Goal: Information Seeking & Learning: Learn about a topic

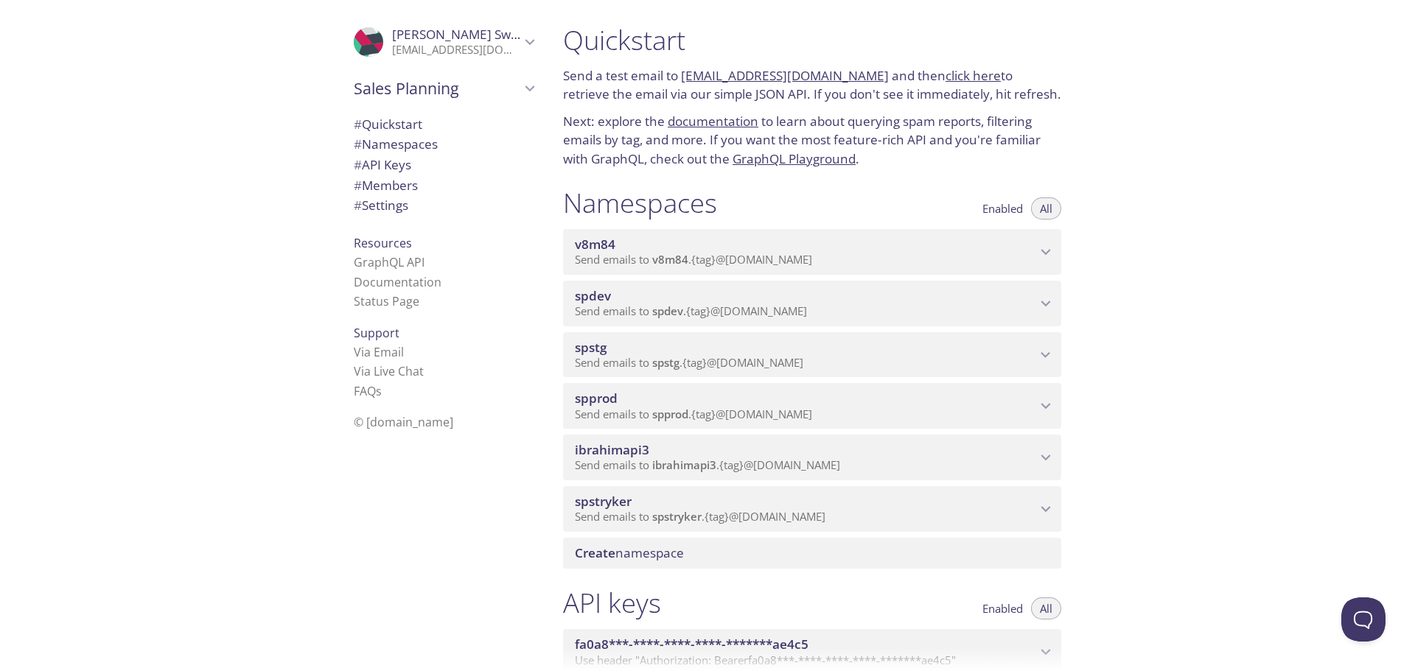
click at [714, 399] on span "spprod" at bounding box center [805, 398] width 461 height 16
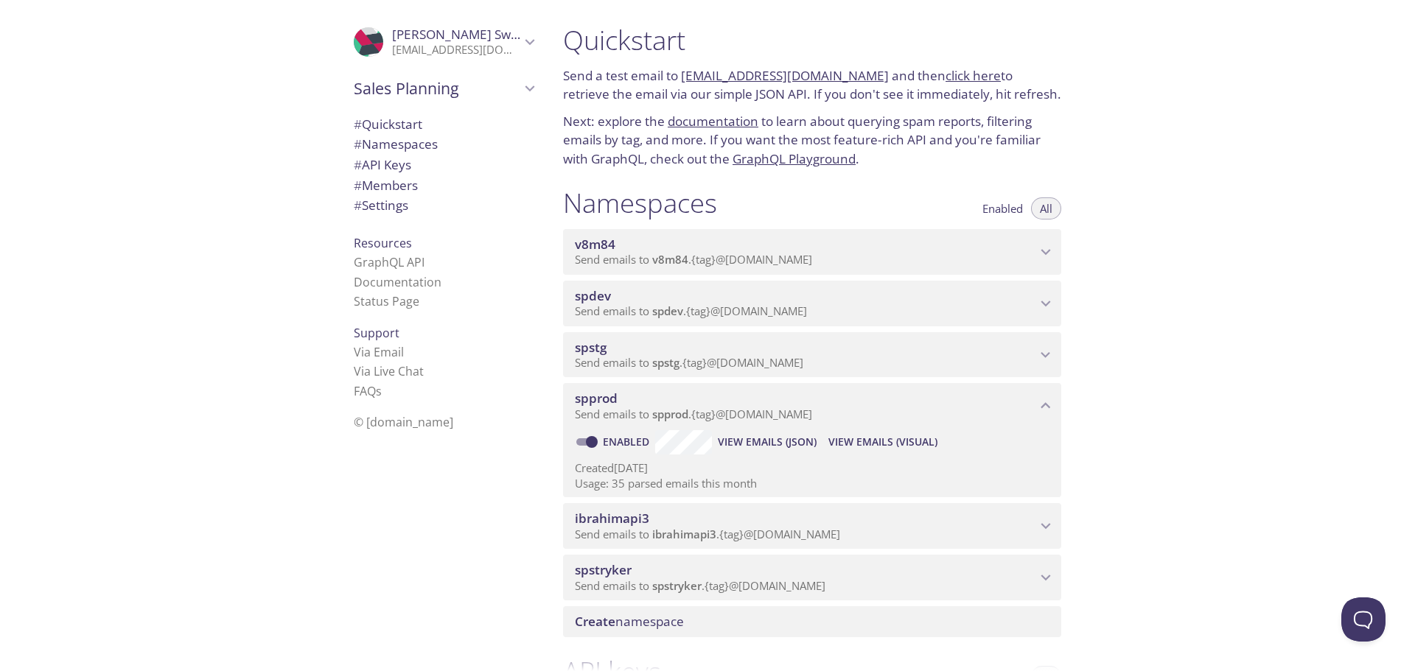
click at [881, 441] on span "View Emails (Visual)" at bounding box center [882, 442] width 109 height 18
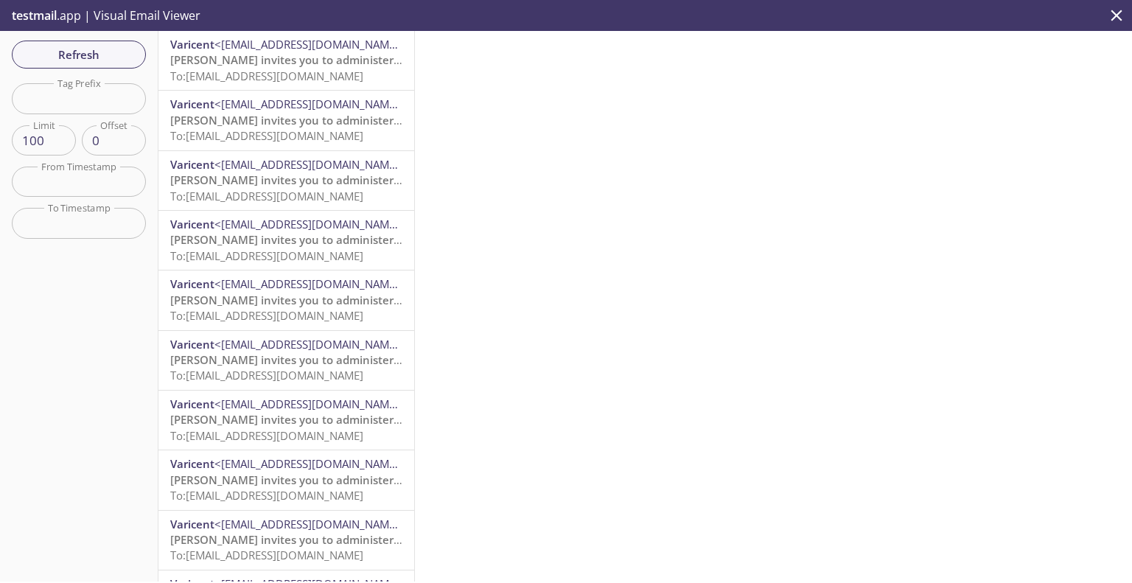
click at [304, 64] on span "[PERSON_NAME] invites you to administer an organization" at bounding box center [325, 59] width 310 height 15
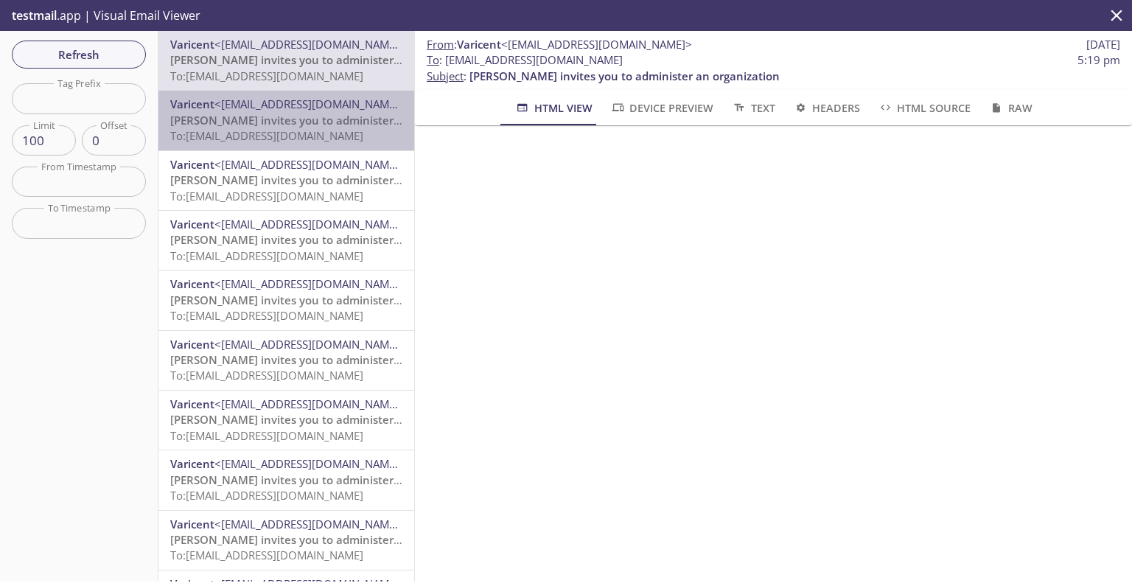
click at [325, 109] on span "<[EMAIL_ADDRESS][DOMAIN_NAME]>" at bounding box center [309, 104] width 191 height 15
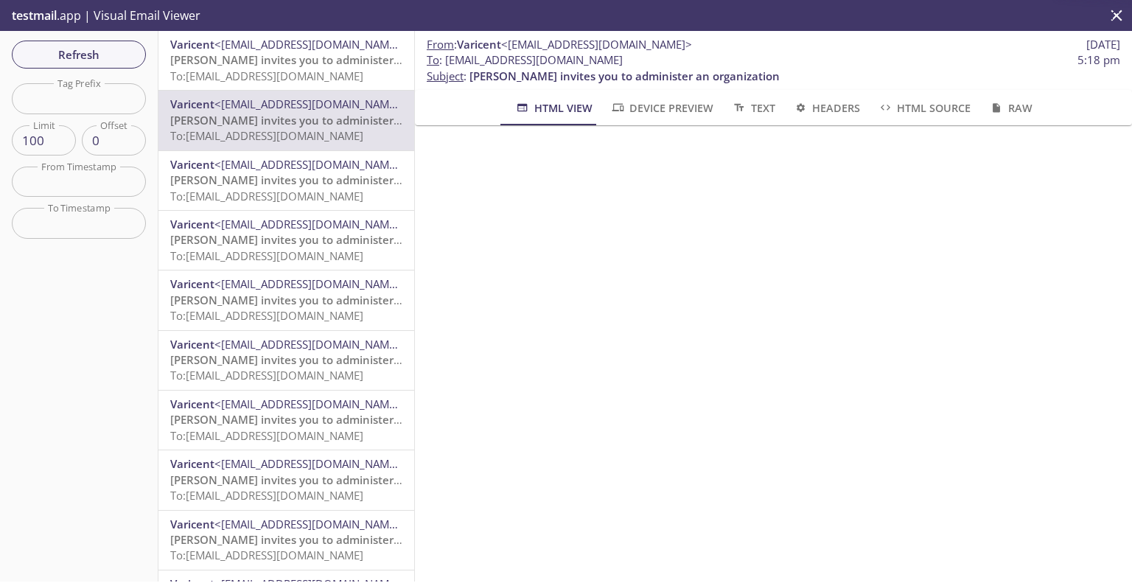
click at [332, 64] on span "[PERSON_NAME] invites you to administer an organization" at bounding box center [325, 59] width 310 height 15
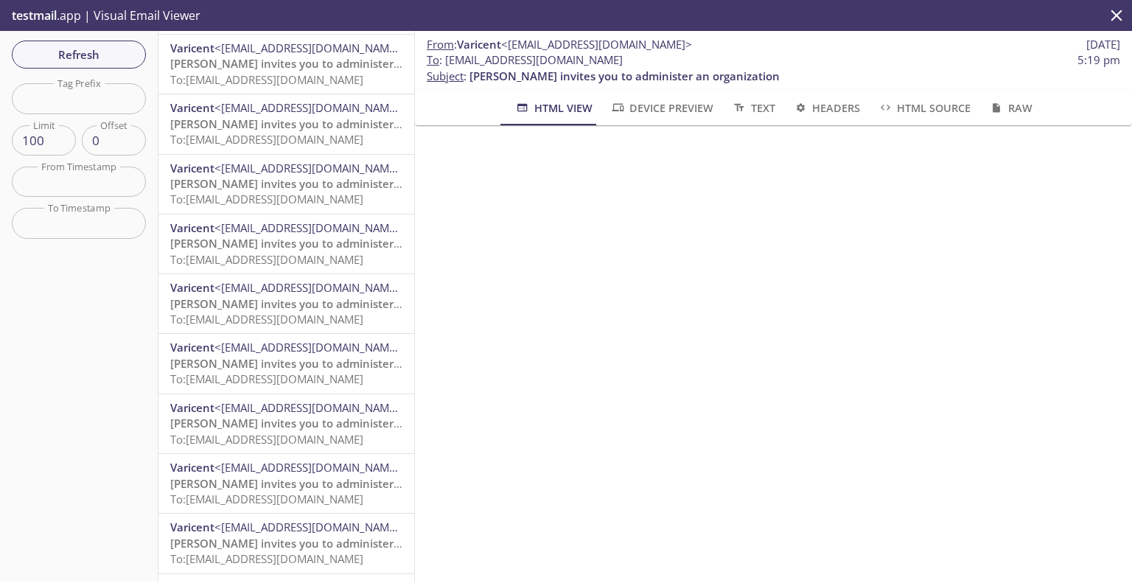
scroll to position [368, 0]
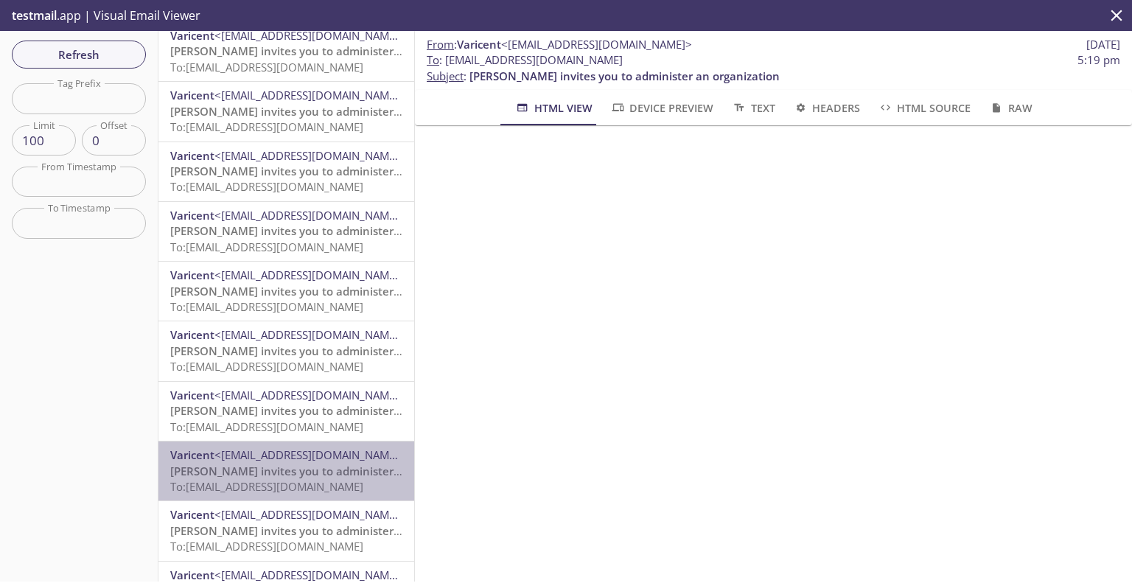
click at [334, 475] on span "[PERSON_NAME] invites you to administer an organization" at bounding box center [325, 470] width 310 height 15
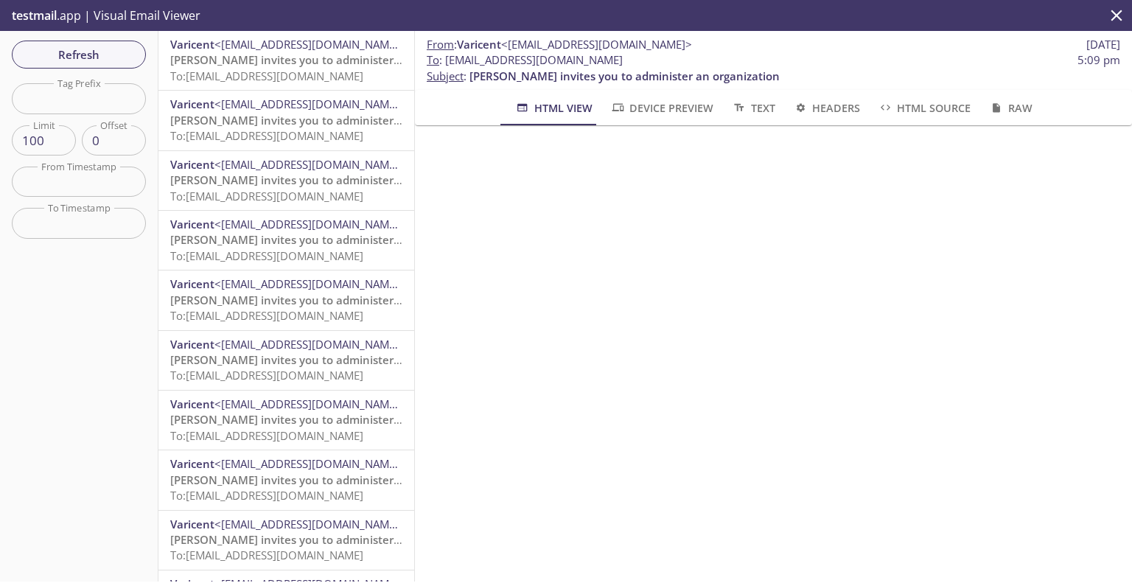
click at [319, 108] on span "<[EMAIL_ADDRESS][DOMAIN_NAME]>" at bounding box center [309, 104] width 191 height 15
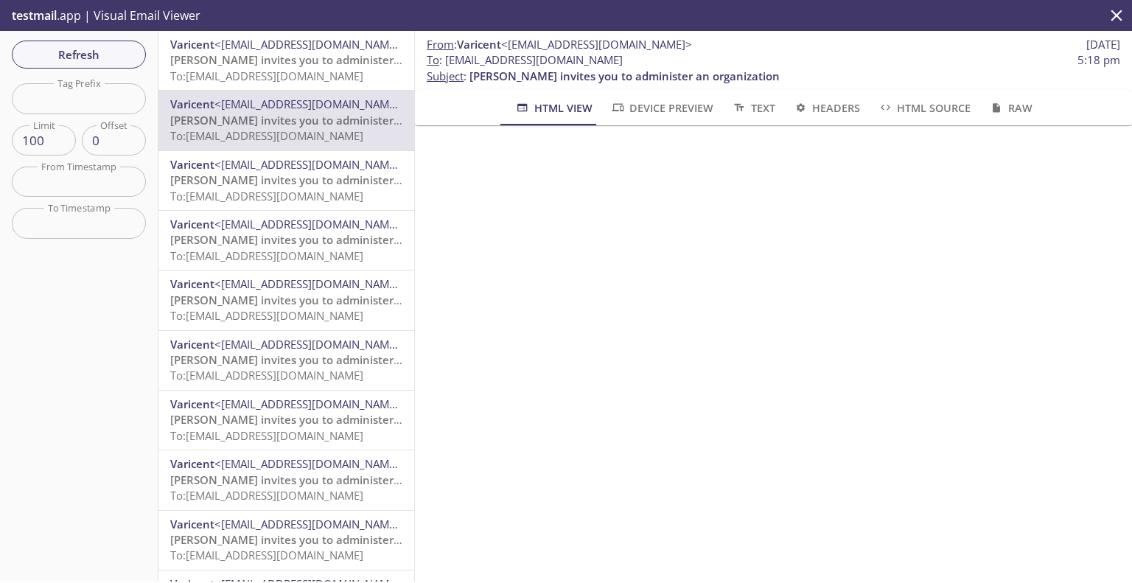
click at [312, 183] on span "[PERSON_NAME] invites you to administer an organization" at bounding box center [325, 179] width 310 height 15
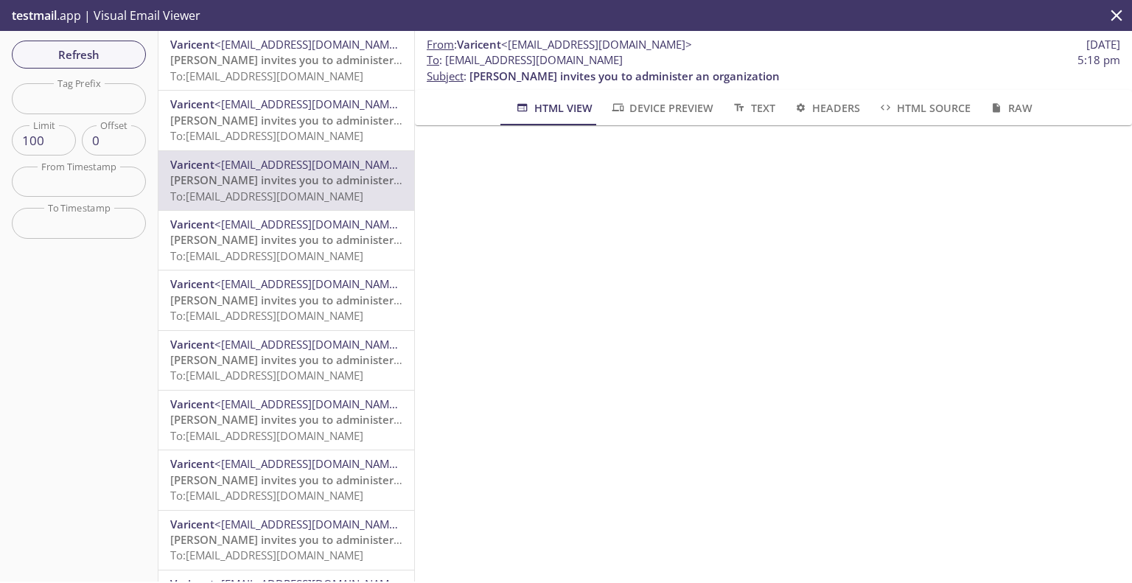
click at [281, 235] on span "[PERSON_NAME] invites you to administer an organization" at bounding box center [325, 239] width 310 height 15
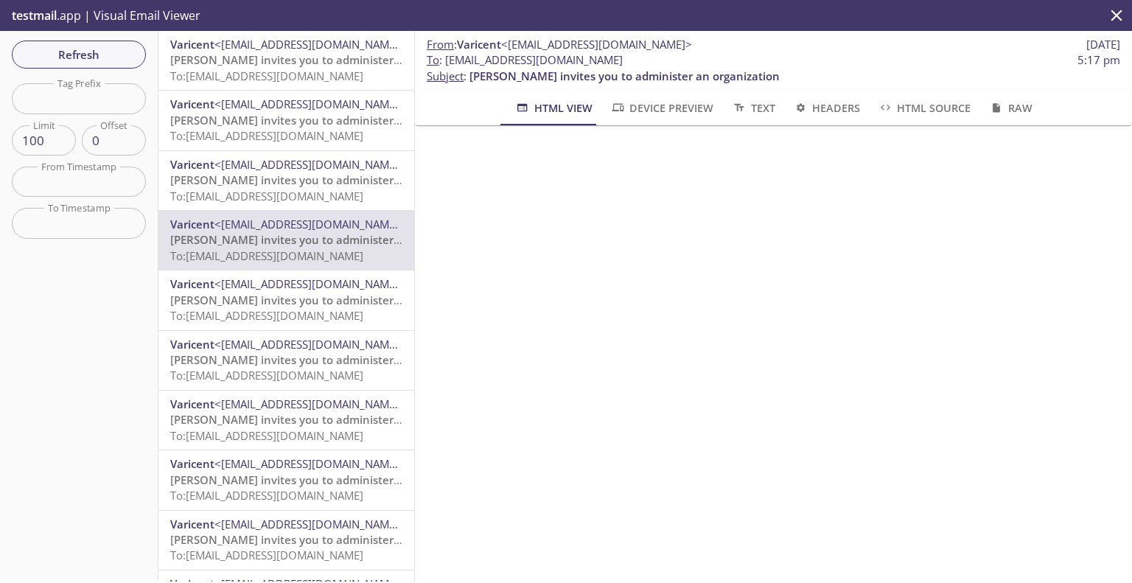
click at [297, 300] on span "[PERSON_NAME] invites you to administer an organization" at bounding box center [325, 299] width 310 height 15
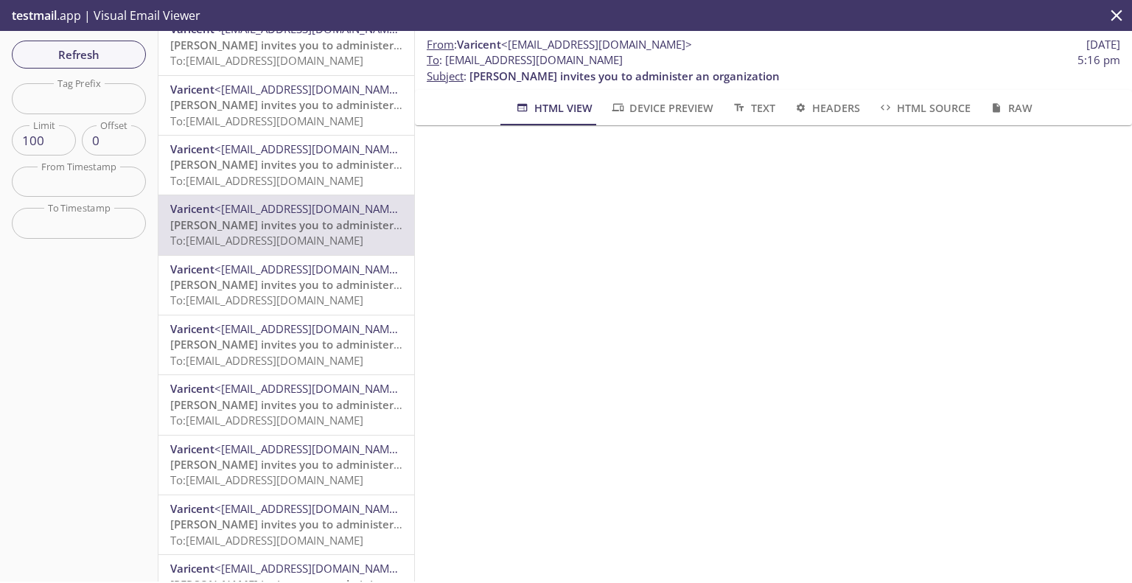
scroll to position [147, 0]
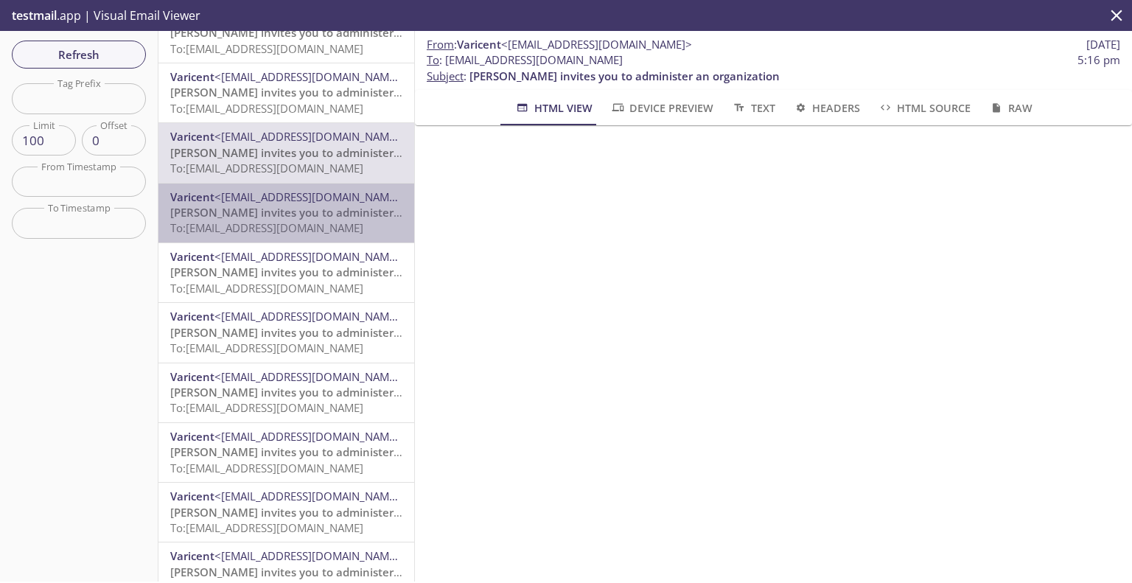
click at [308, 205] on span "[PERSON_NAME] invites you to administer an organization" at bounding box center [325, 212] width 310 height 15
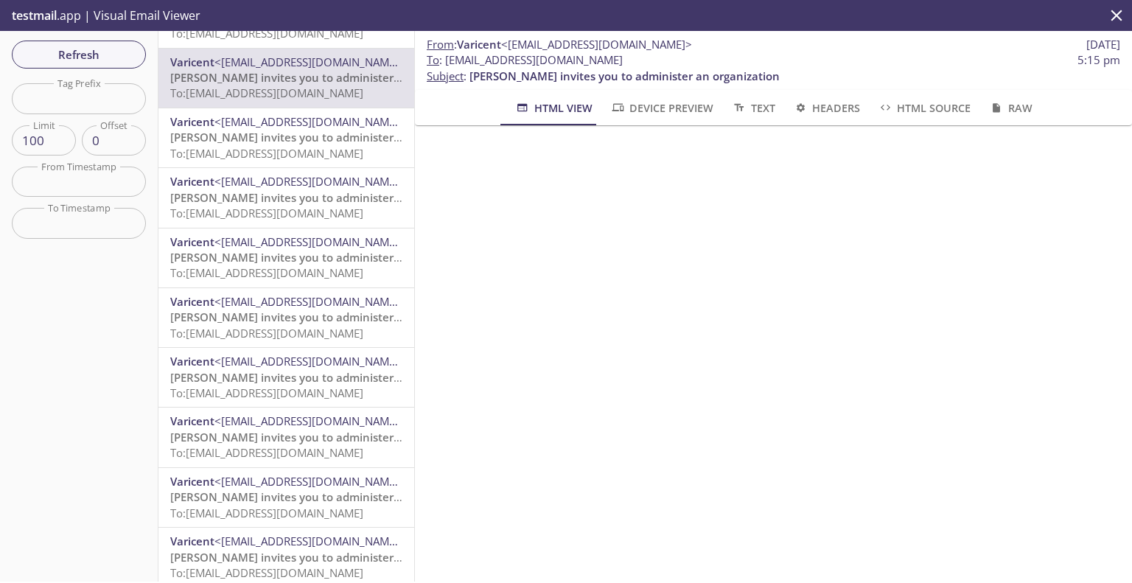
scroll to position [295, 0]
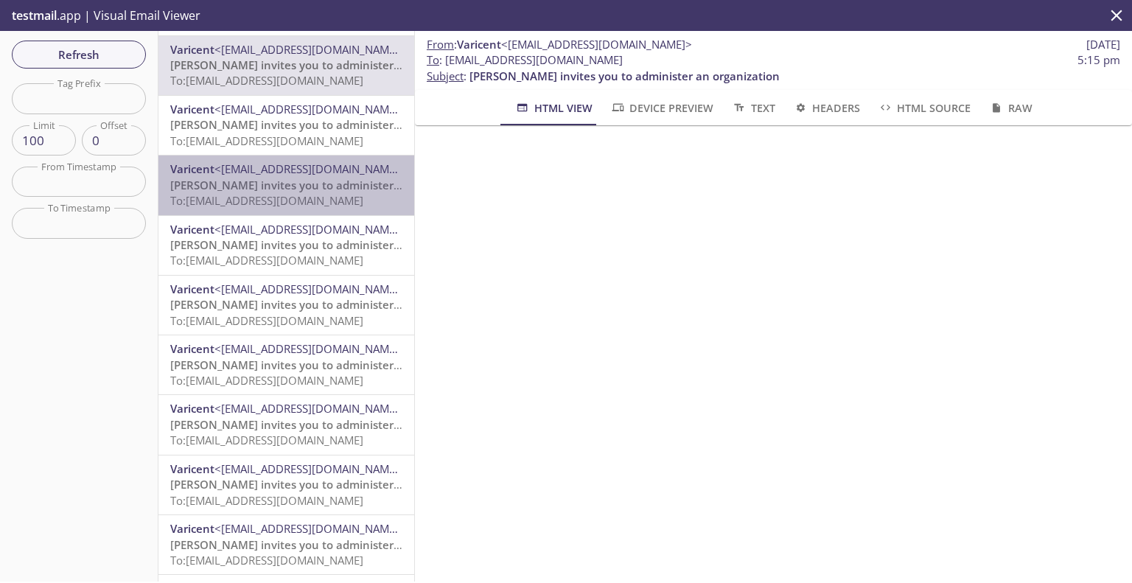
click at [302, 192] on span "[PERSON_NAME] invites you to administer an organization" at bounding box center [325, 185] width 310 height 15
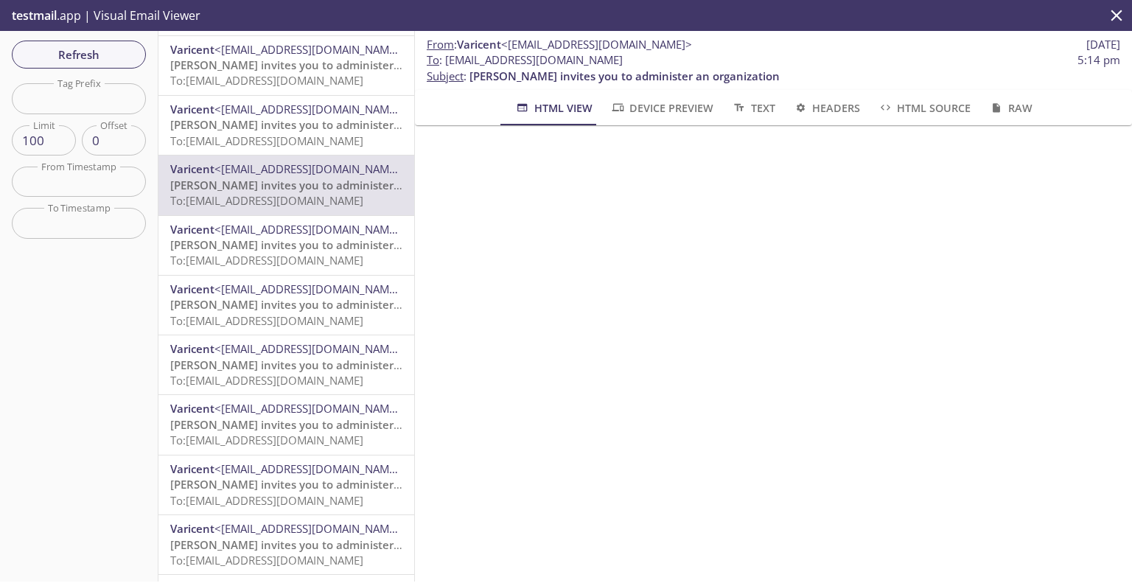
scroll to position [368, 0]
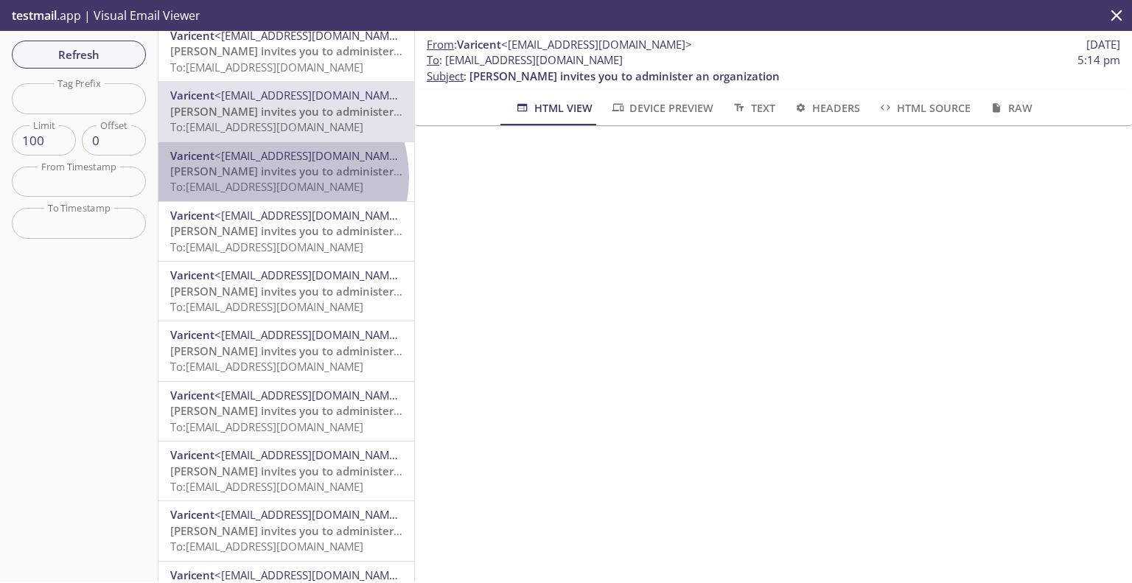
click at [274, 178] on span "[PERSON_NAME] invites you to administer an organization" at bounding box center [325, 171] width 310 height 15
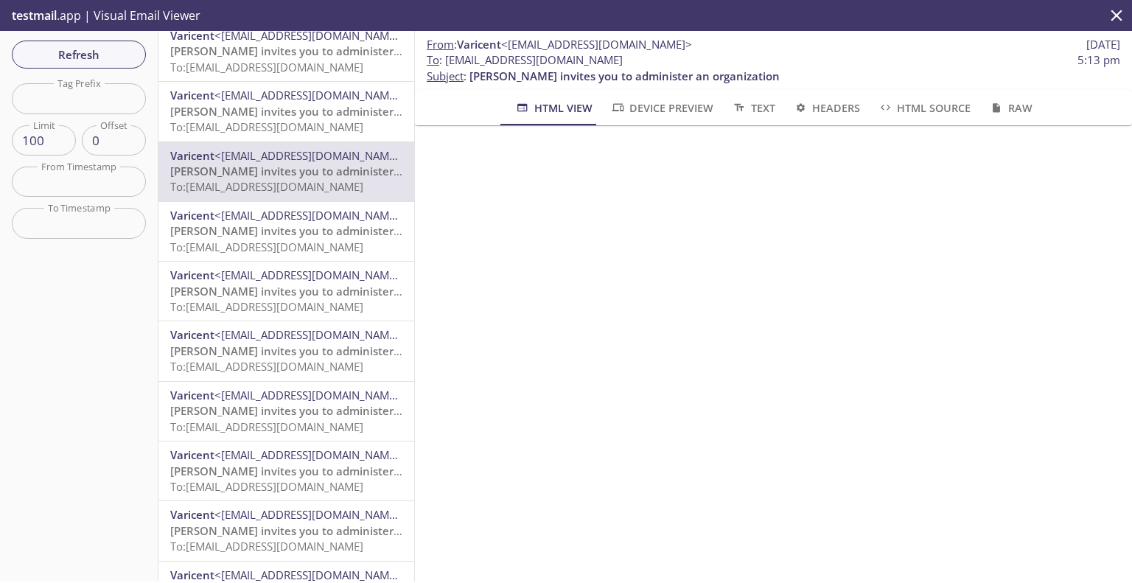
click at [283, 241] on span "To: [EMAIL_ADDRESS][DOMAIN_NAME]" at bounding box center [266, 246] width 193 height 15
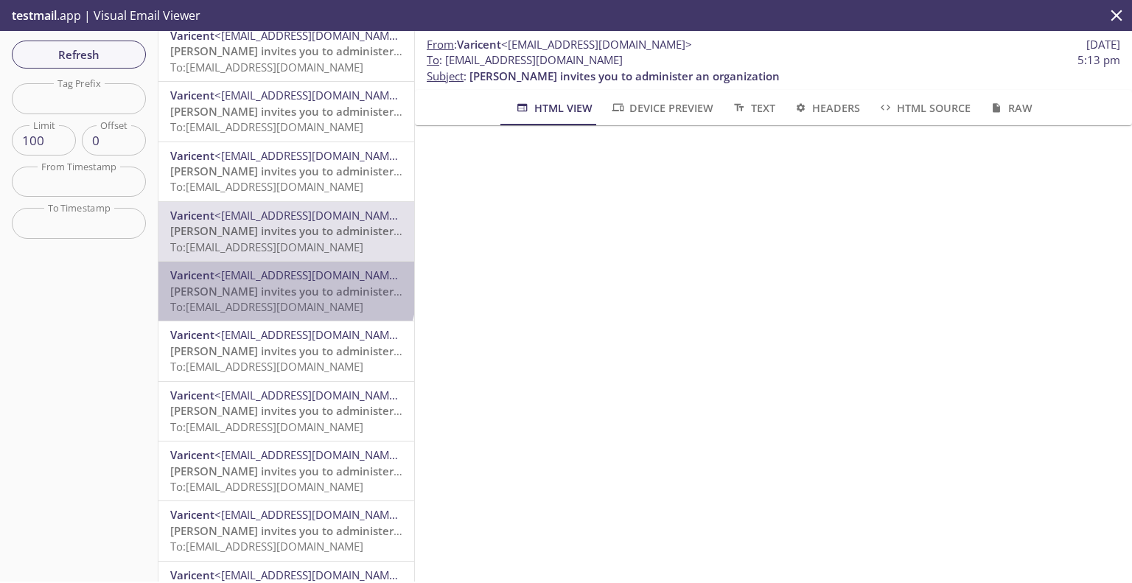
click at [285, 287] on span "[PERSON_NAME] invites you to administer an organization" at bounding box center [325, 291] width 310 height 15
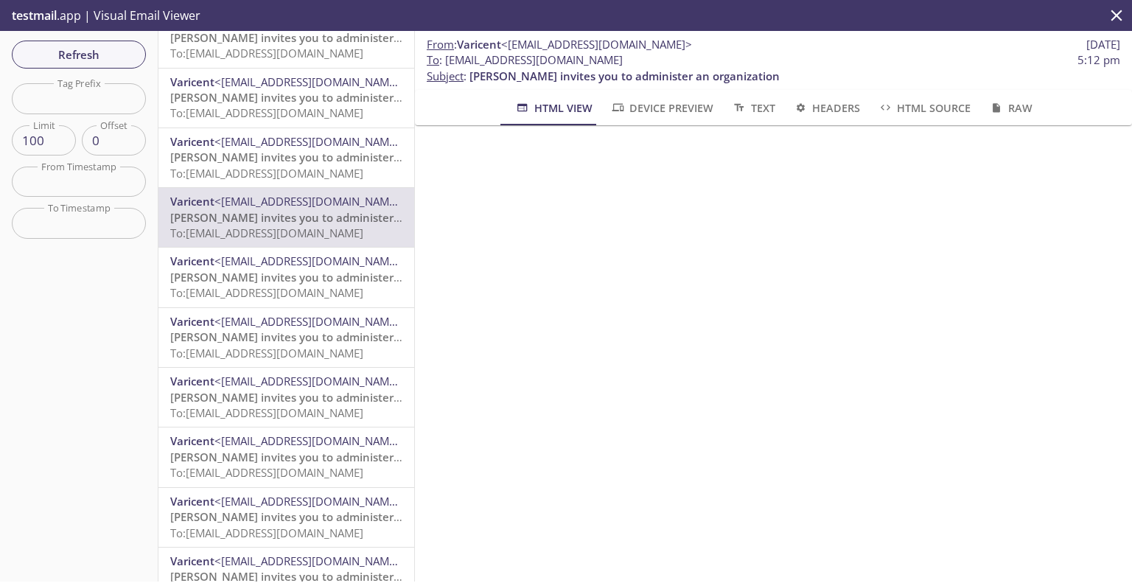
scroll to position [516, 0]
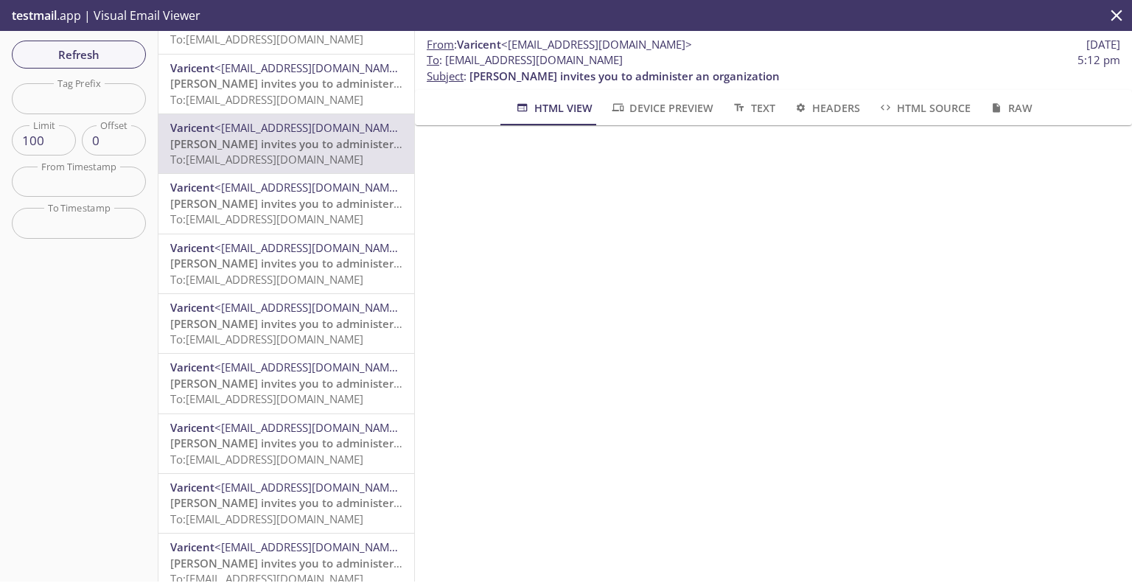
click at [308, 206] on span "[PERSON_NAME] invites you to administer an organization" at bounding box center [325, 203] width 310 height 15
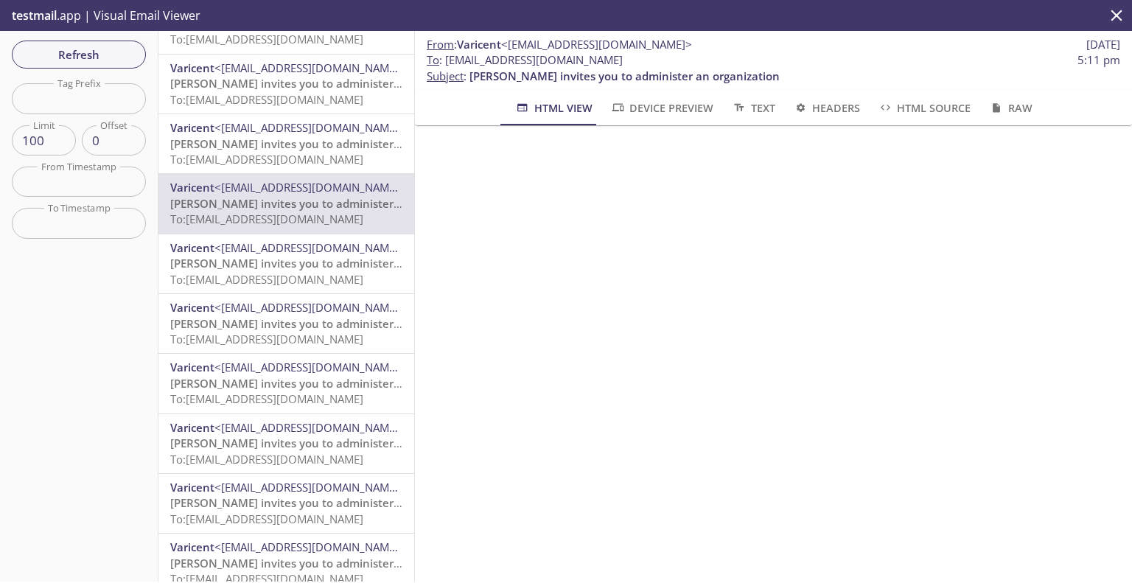
click at [268, 266] on span "[PERSON_NAME] invites you to administer an organization" at bounding box center [325, 263] width 310 height 15
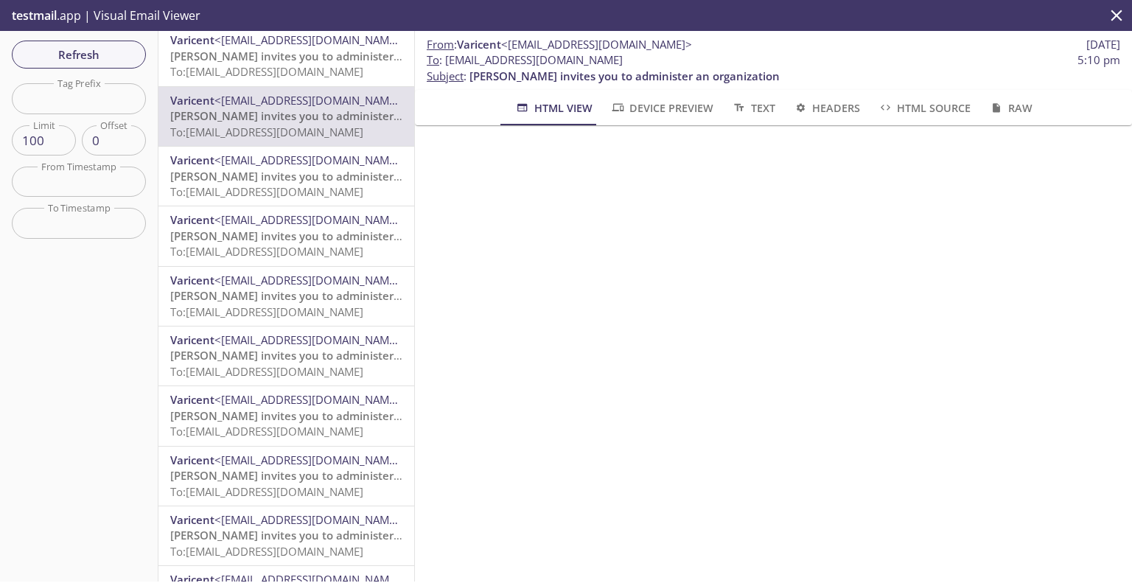
scroll to position [737, 0]
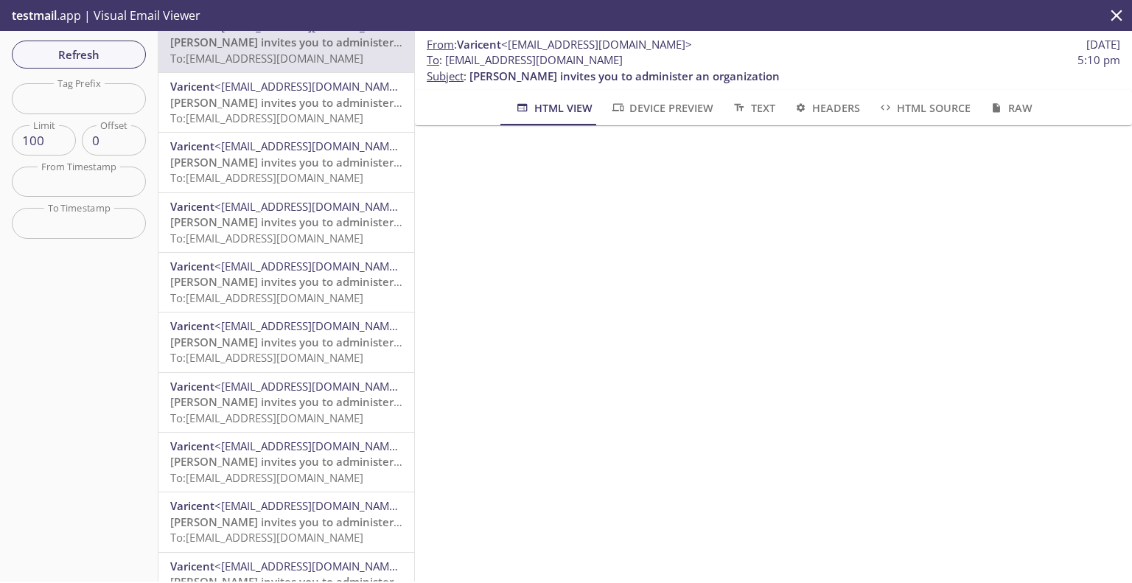
click at [299, 170] on p "Varicent invites you to administer an organization To: [EMAIL_ADDRESS][DOMAIN_N…" at bounding box center [286, 171] width 232 height 32
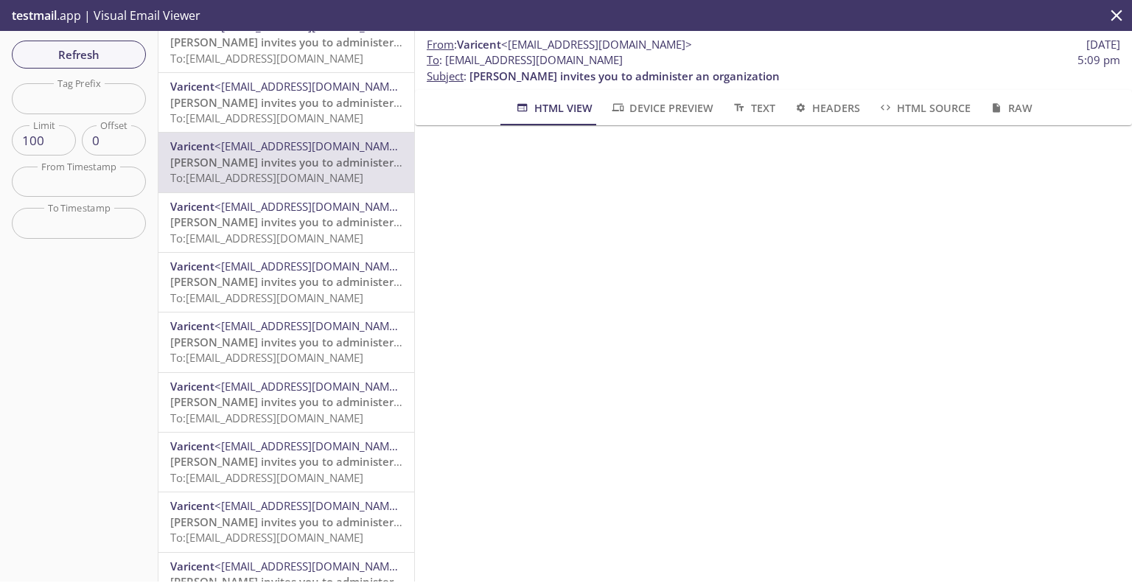
click at [262, 225] on span "[PERSON_NAME] invites you to administer an organization" at bounding box center [325, 221] width 310 height 15
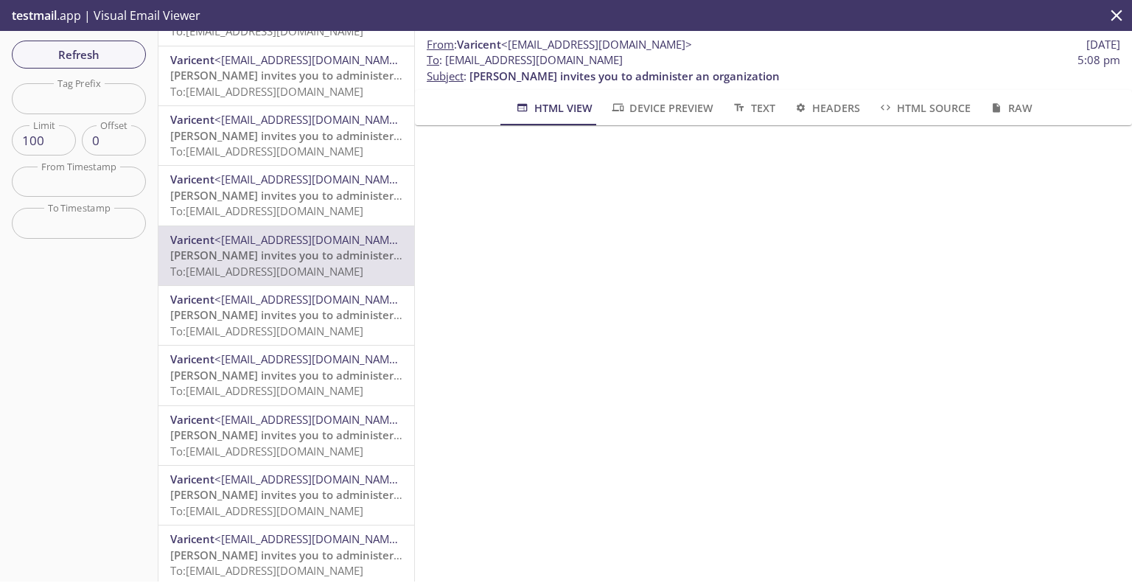
scroll to position [737, 0]
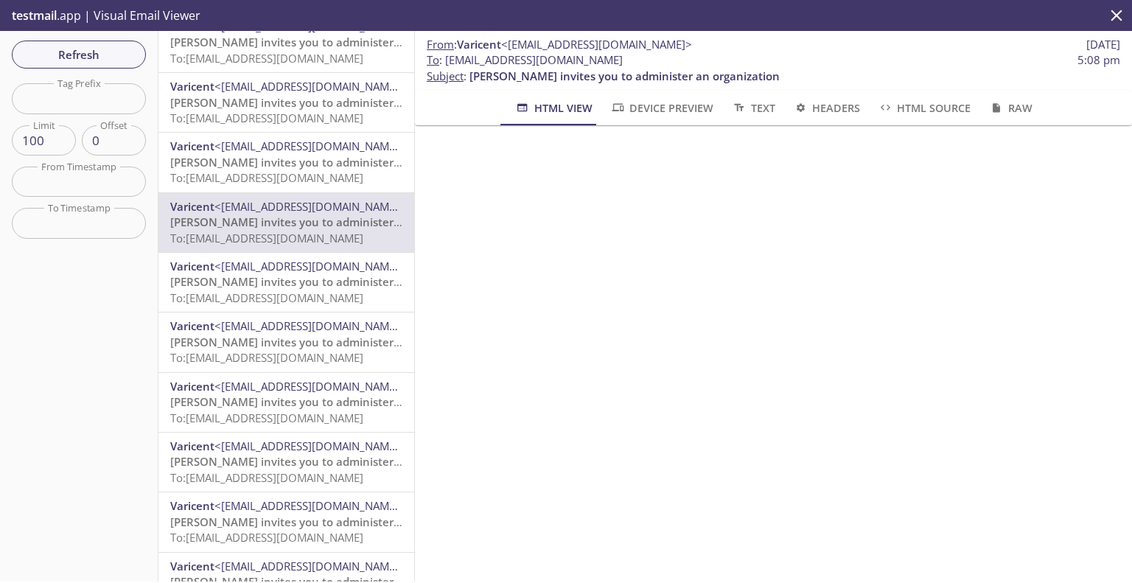
click at [292, 284] on span "[PERSON_NAME] invites you to administer an organization" at bounding box center [325, 281] width 310 height 15
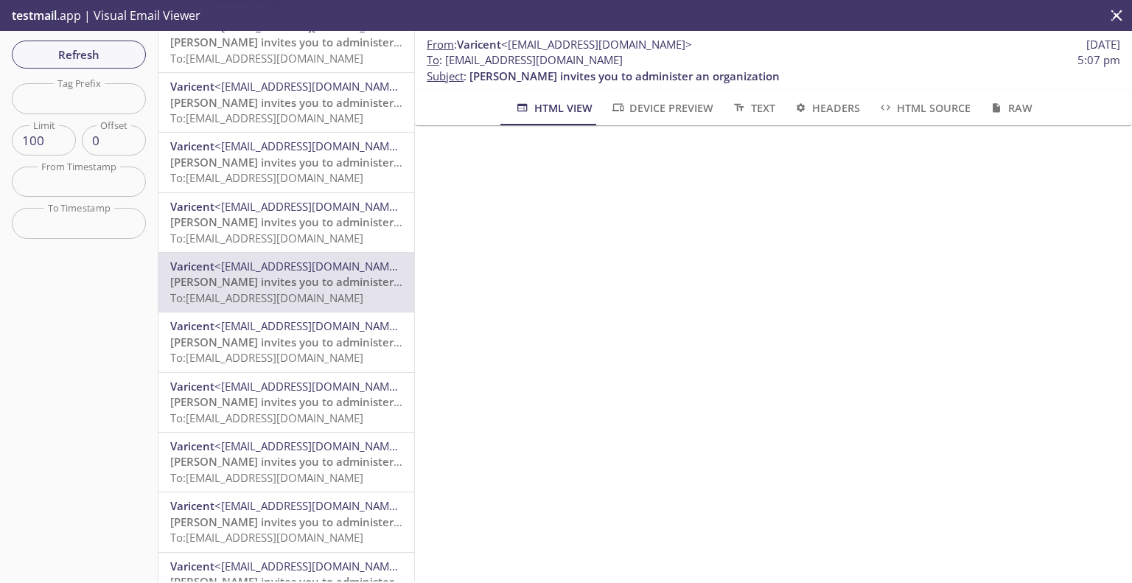
scroll to position [884, 0]
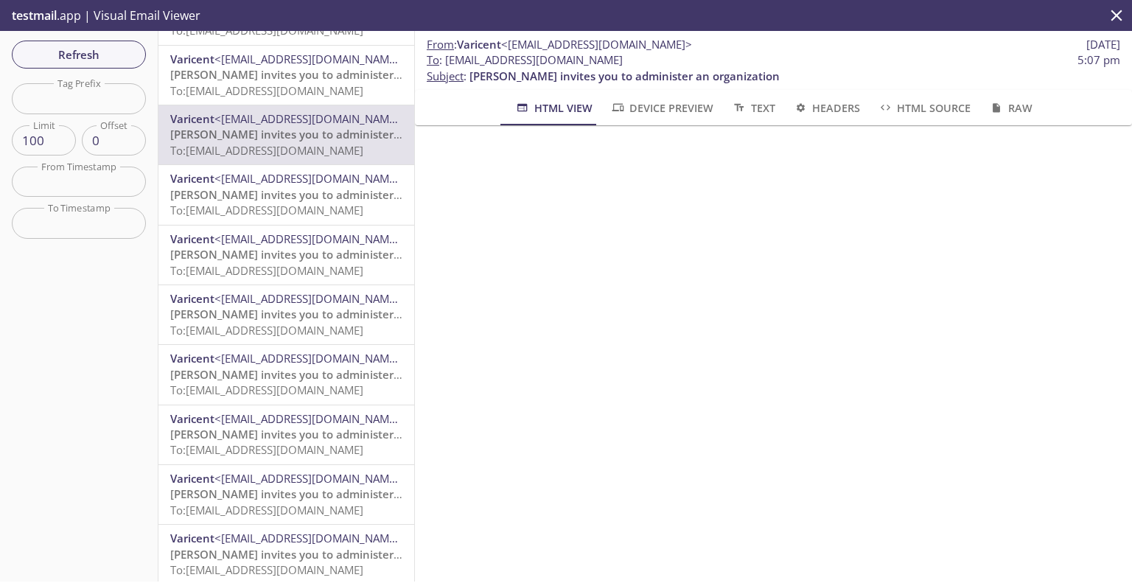
click at [326, 199] on span "[PERSON_NAME] invites you to administer an organization" at bounding box center [325, 194] width 310 height 15
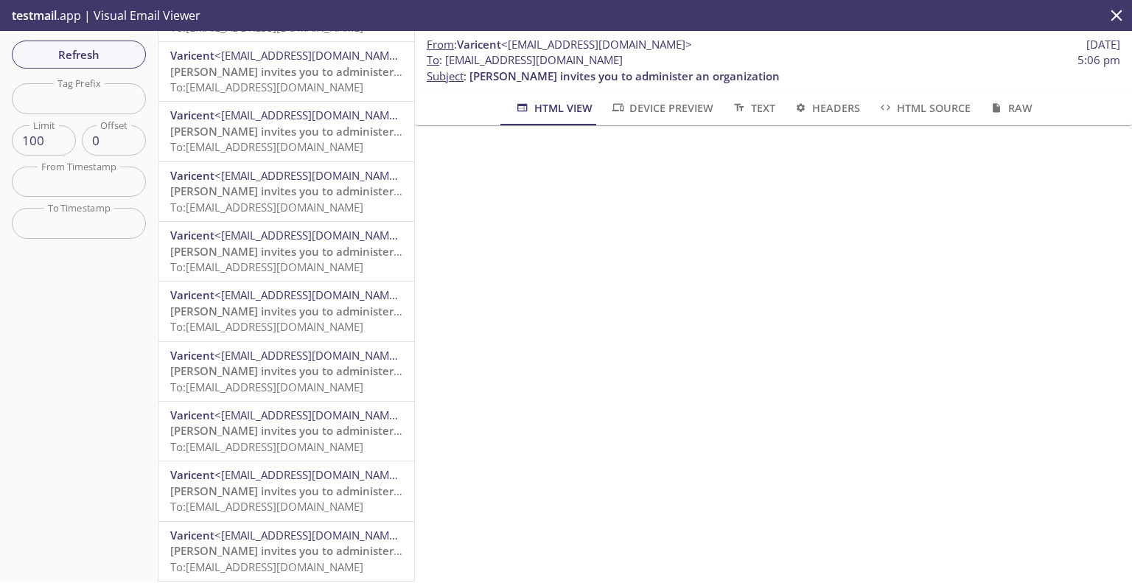
scroll to position [1558, 0]
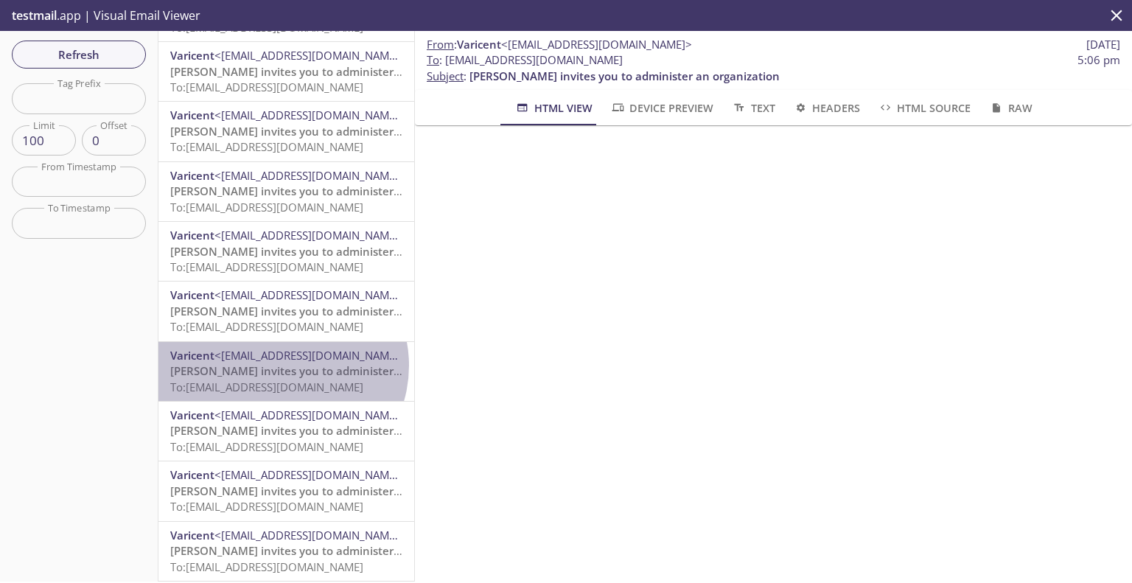
click at [281, 363] on span "[PERSON_NAME] invites you to administer an organization" at bounding box center [325, 370] width 310 height 15
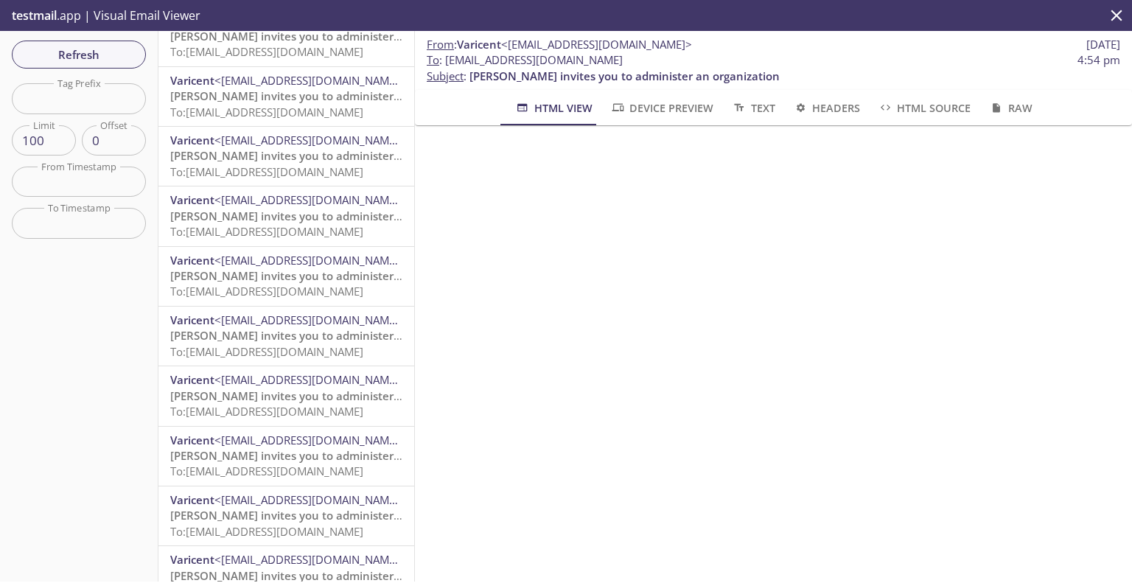
scroll to position [969, 0]
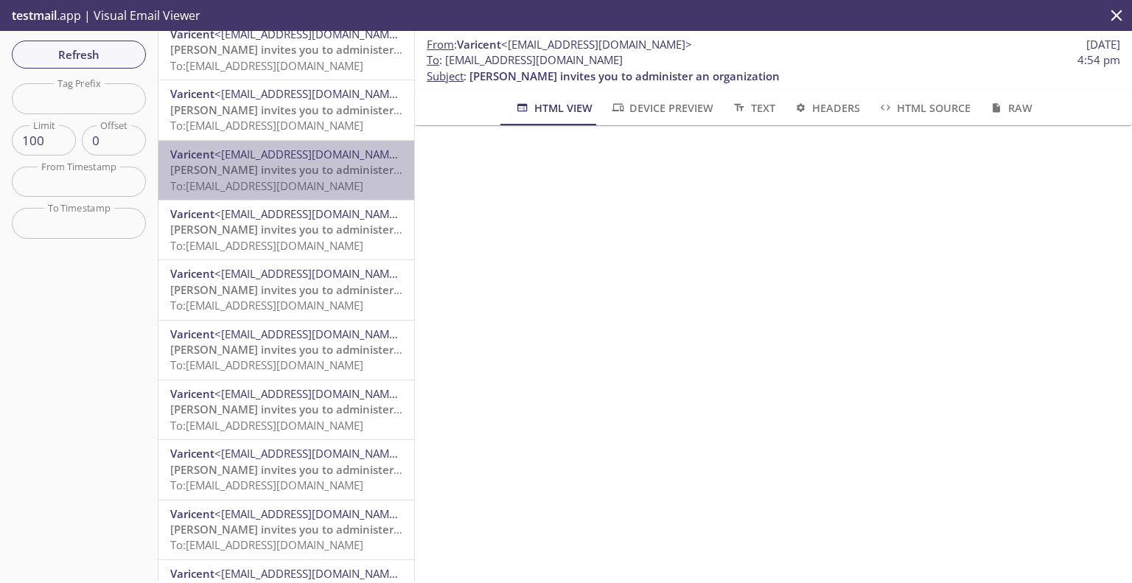
click at [312, 174] on span "[PERSON_NAME] invites you to administer an organization" at bounding box center [325, 169] width 310 height 15
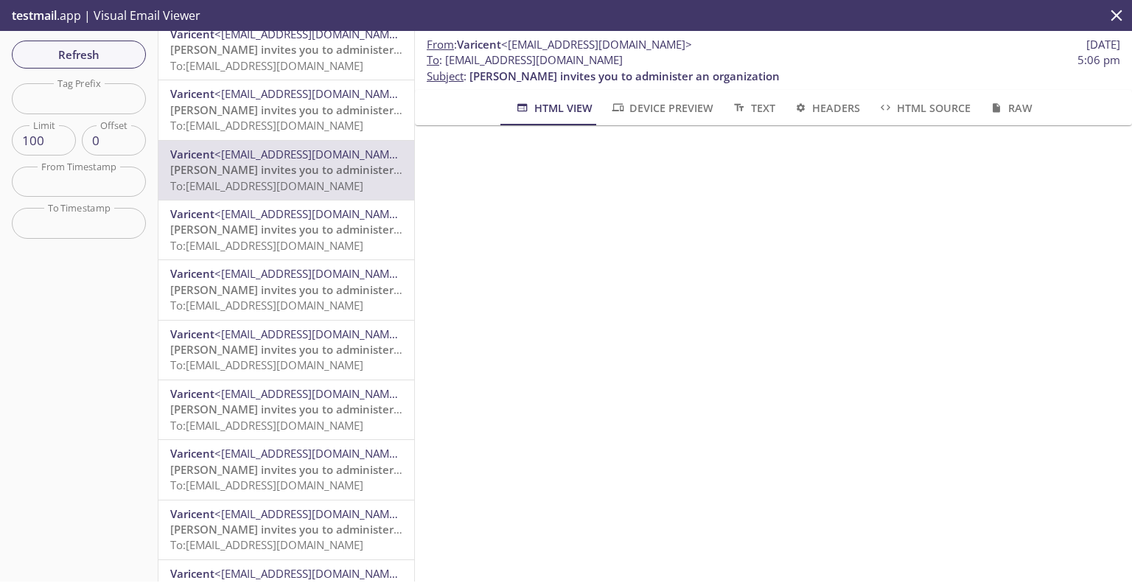
click at [264, 226] on span "[PERSON_NAME] invites you to administer an organization" at bounding box center [325, 229] width 310 height 15
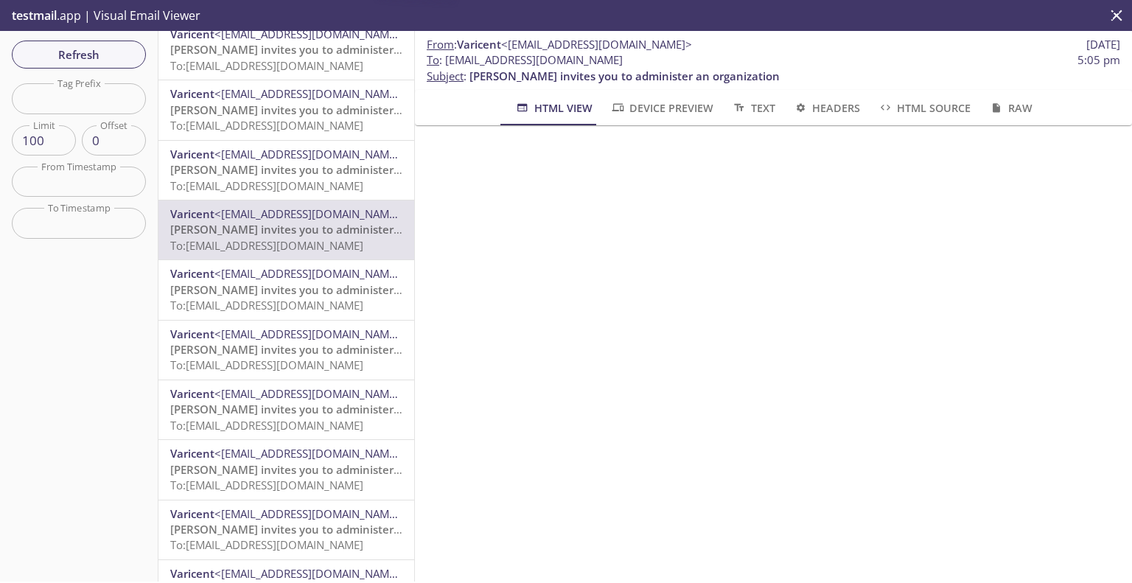
scroll to position [1042, 0]
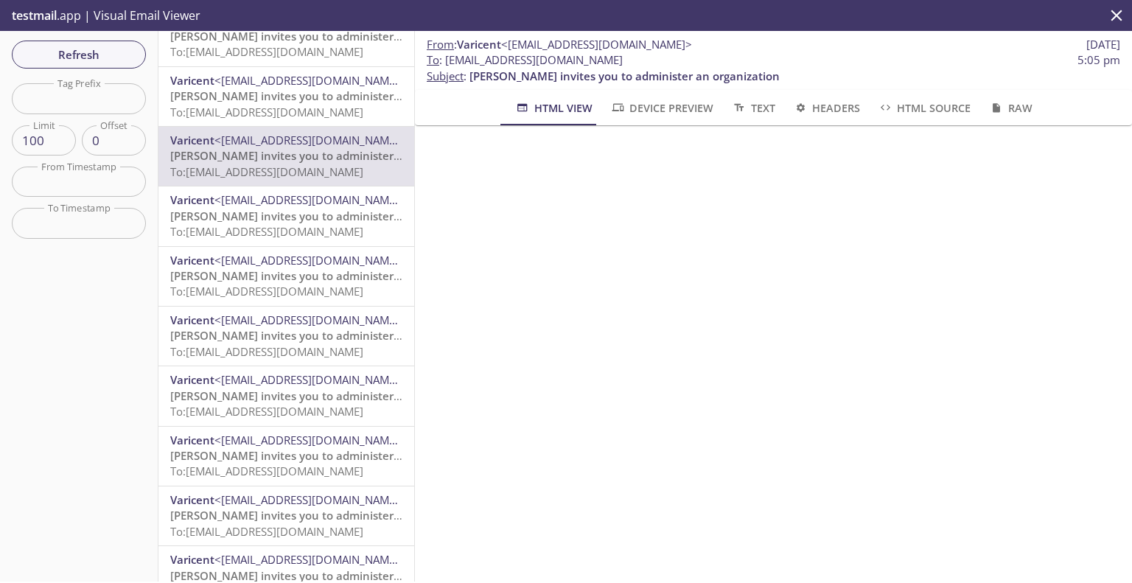
click at [307, 214] on span "[PERSON_NAME] invites you to administer an organization" at bounding box center [325, 215] width 310 height 15
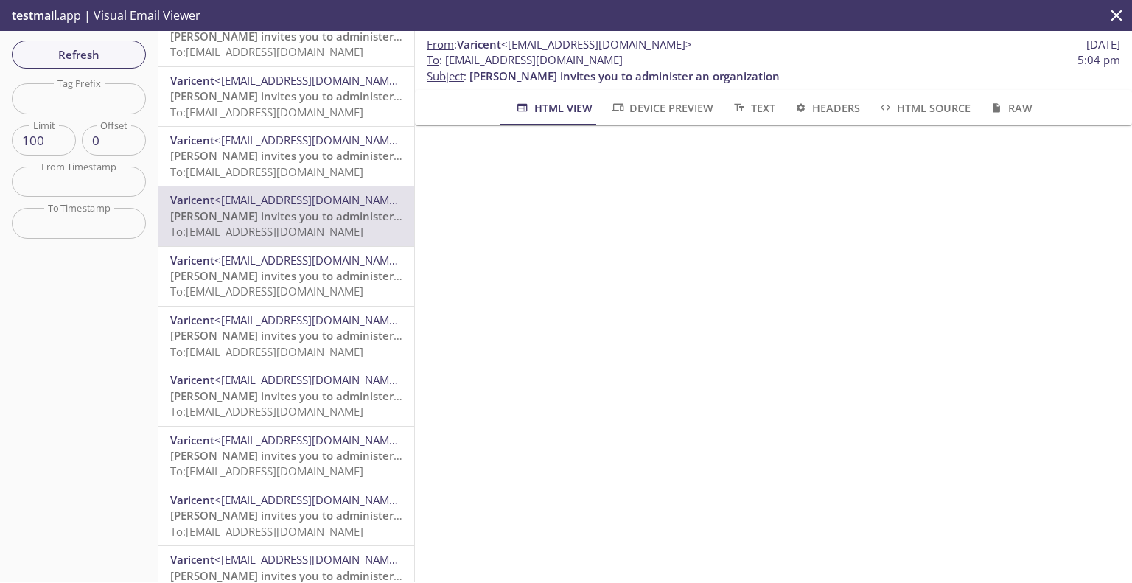
click at [313, 282] on span "[PERSON_NAME] invites you to administer an organization" at bounding box center [325, 275] width 310 height 15
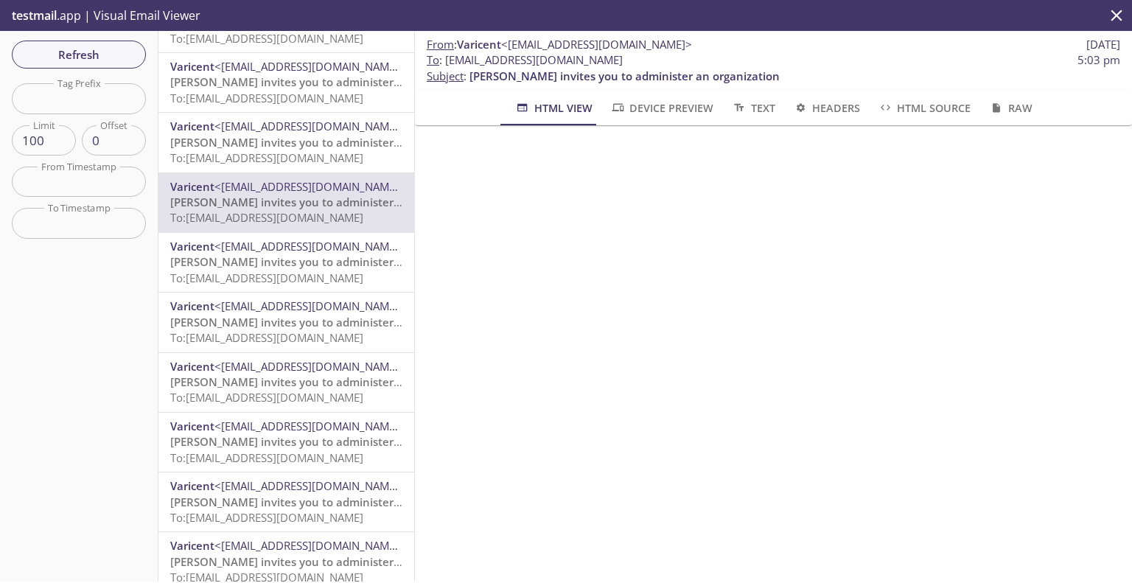
scroll to position [1190, 0]
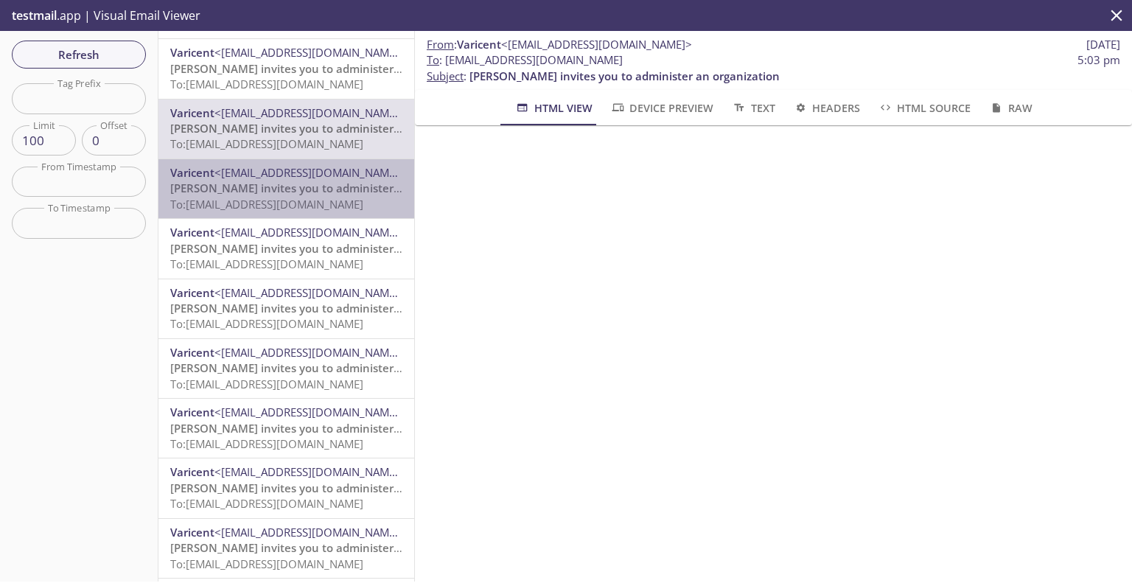
click at [298, 192] on span "[PERSON_NAME] invites you to administer an organization" at bounding box center [325, 188] width 310 height 15
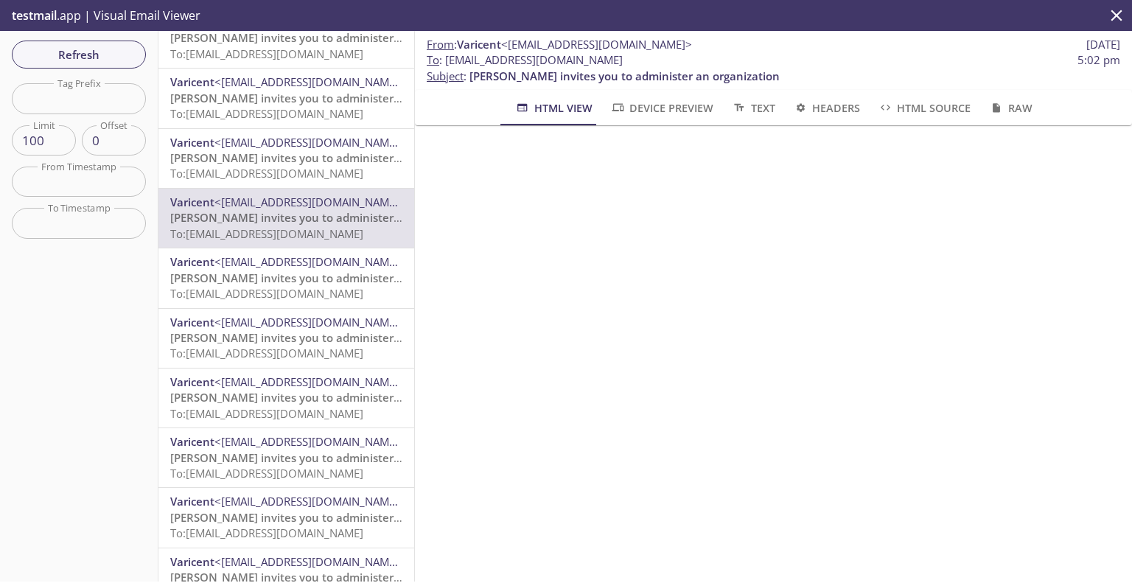
scroll to position [1179, 0]
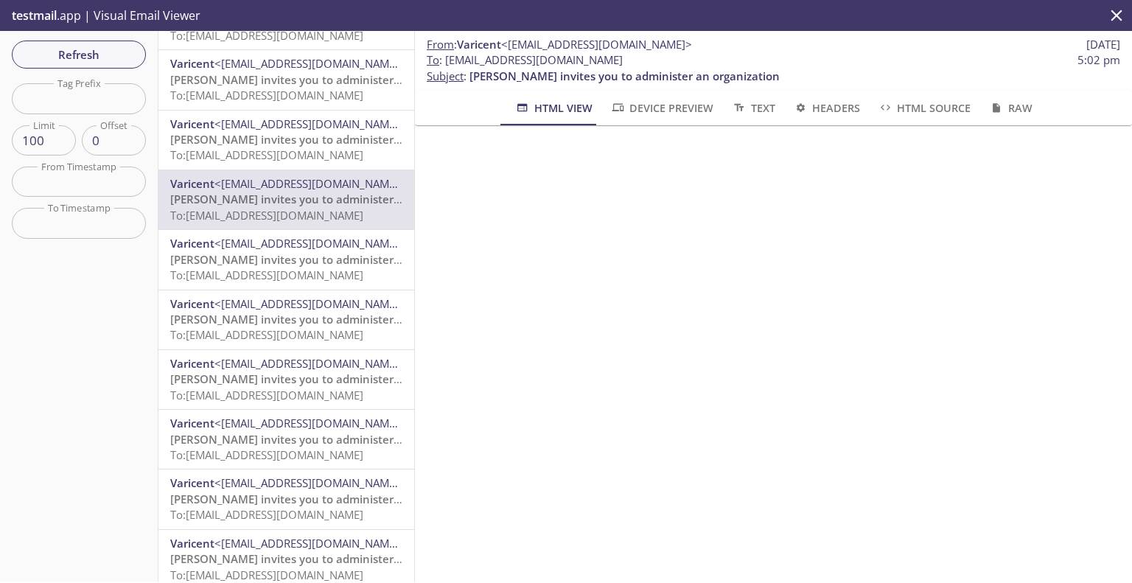
click at [304, 262] on span "[PERSON_NAME] invites you to administer an organization" at bounding box center [325, 259] width 310 height 15
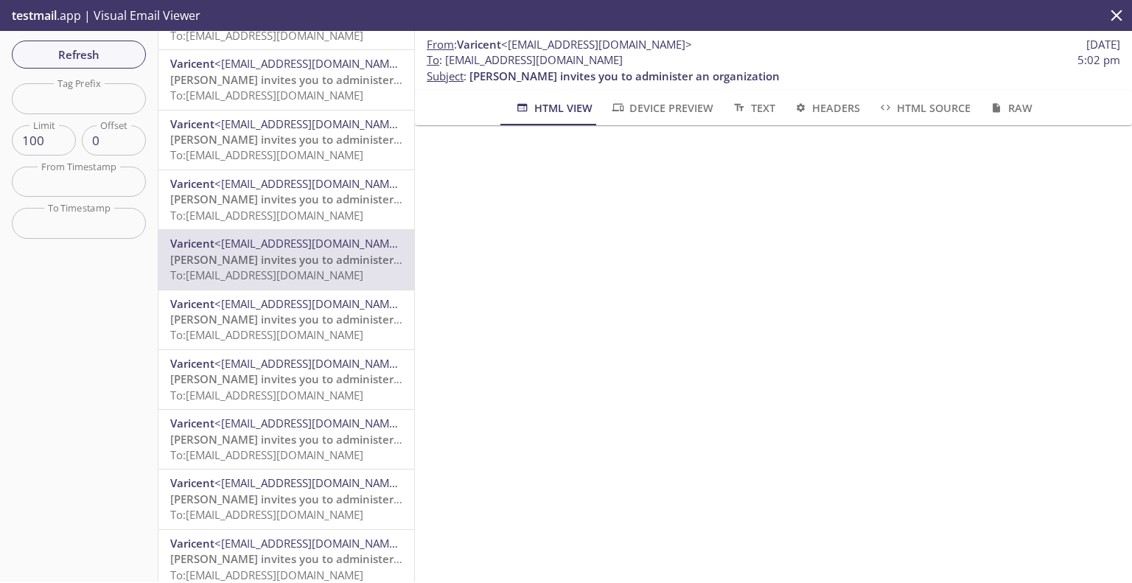
click at [276, 318] on span "[PERSON_NAME] invites you to administer an organization" at bounding box center [325, 319] width 310 height 15
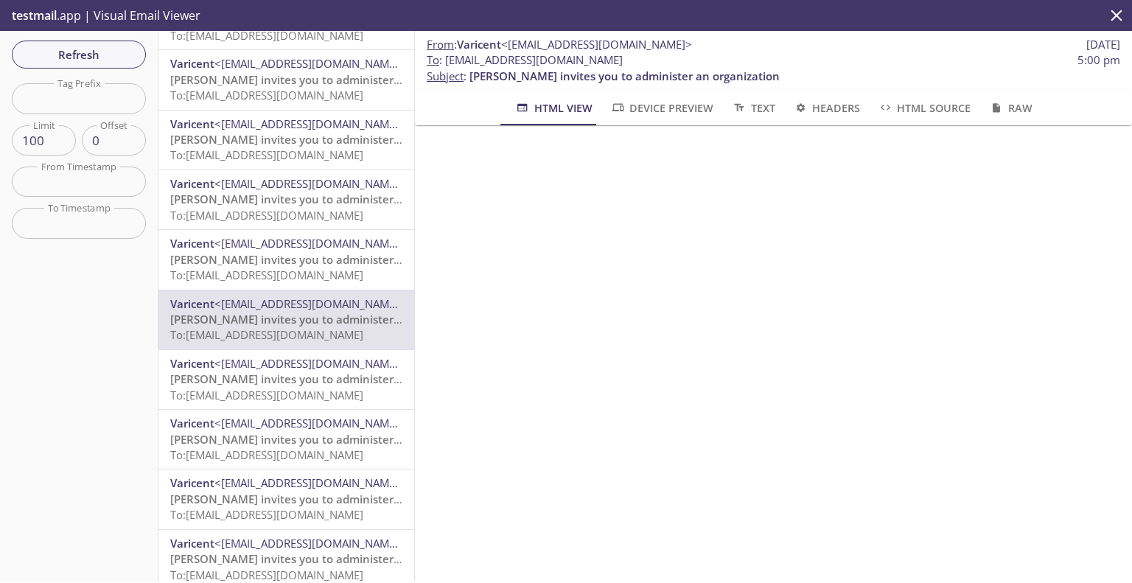
click at [312, 500] on span "[PERSON_NAME] invites you to administer an organization" at bounding box center [325, 498] width 310 height 15
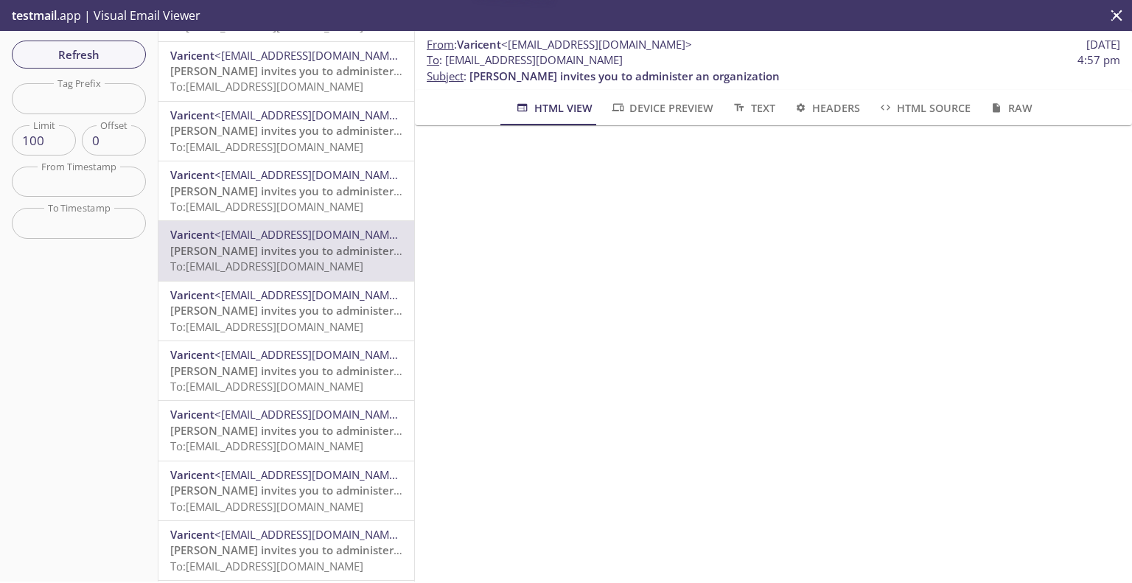
scroll to position [1473, 0]
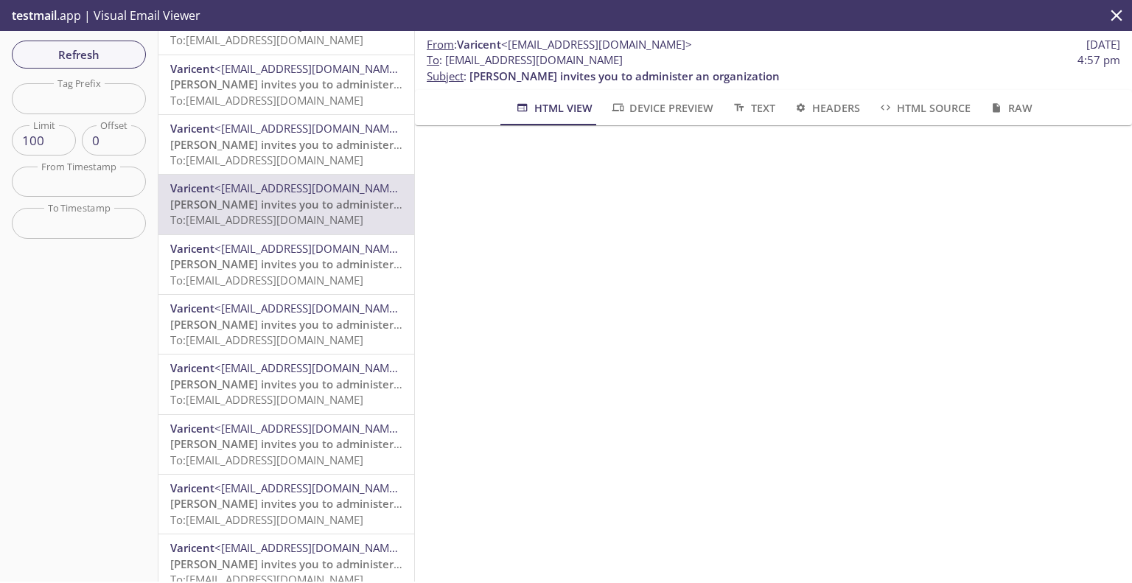
click at [299, 269] on span "[PERSON_NAME] invites you to administer an organization" at bounding box center [325, 263] width 310 height 15
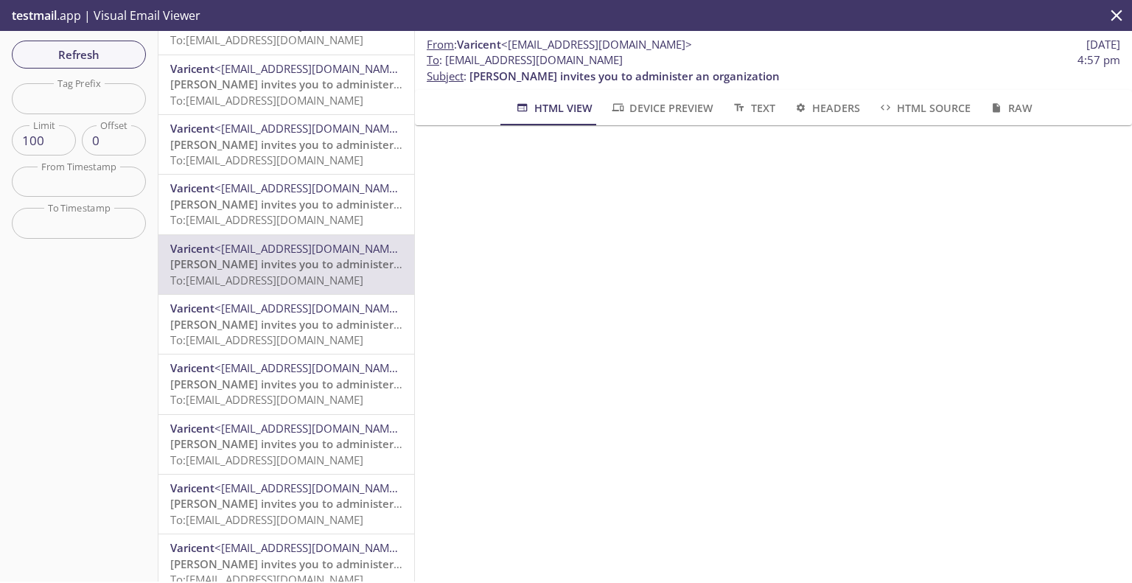
click at [326, 320] on span "[PERSON_NAME] invites you to administer an organization" at bounding box center [325, 324] width 310 height 15
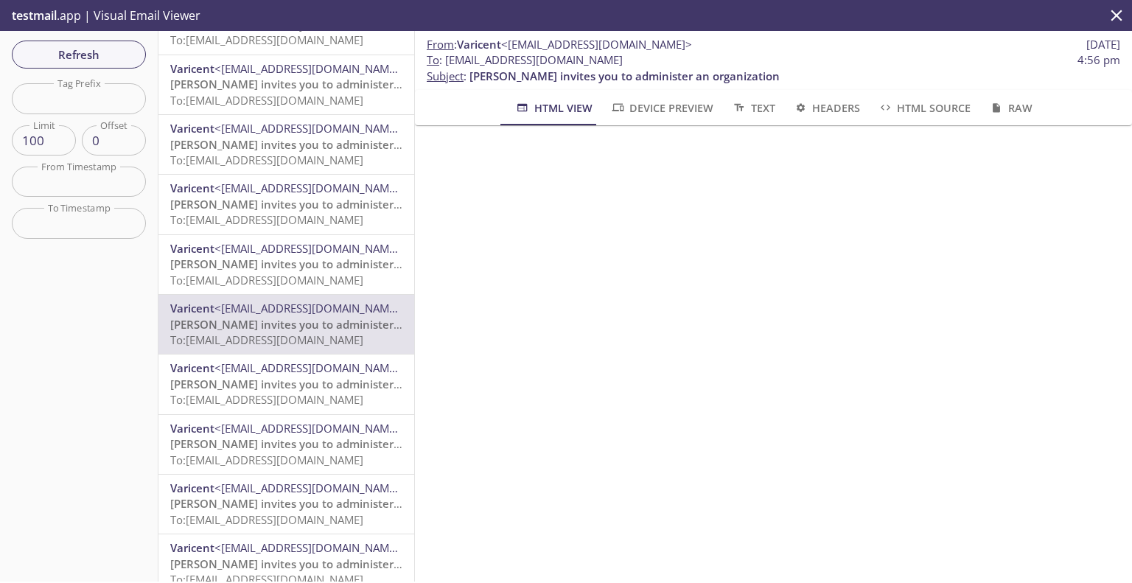
click at [318, 384] on span "[PERSON_NAME] invites you to administer an organization" at bounding box center [325, 383] width 310 height 15
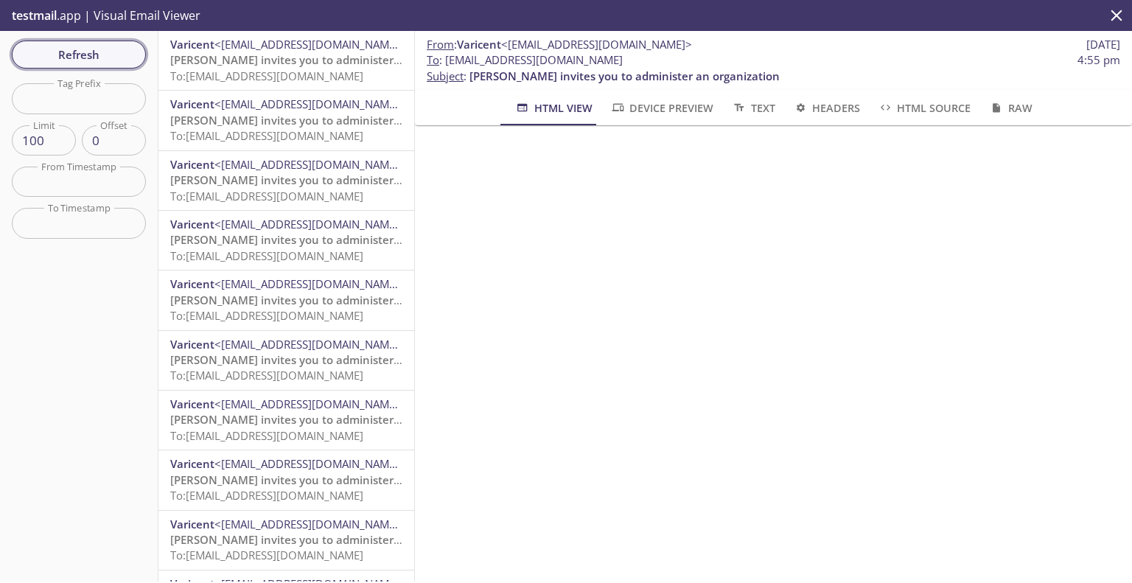
click at [74, 49] on span "Refresh" at bounding box center [79, 54] width 111 height 19
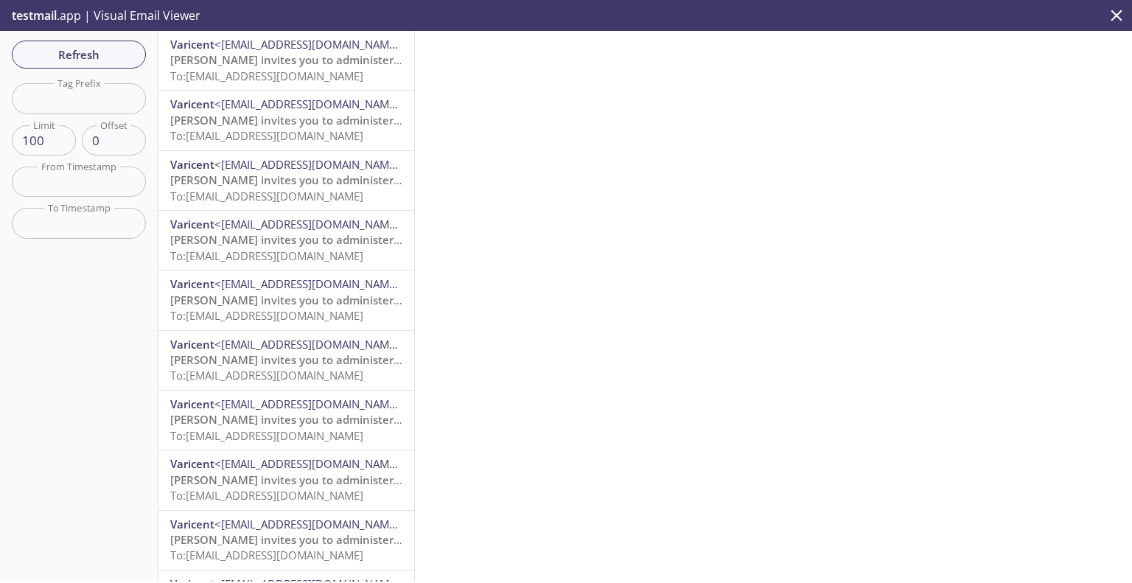
click at [319, 54] on span "[PERSON_NAME] invites you to administer an organization" at bounding box center [325, 59] width 310 height 15
